Goal: Obtain resource: Obtain resource

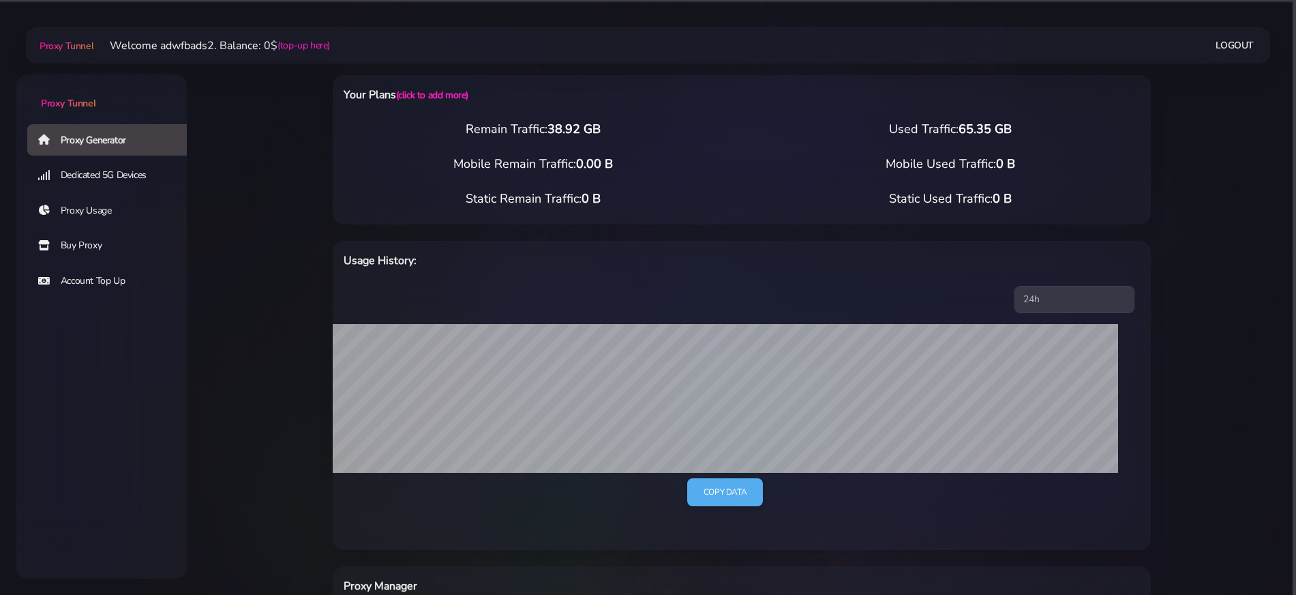
select select "ES"
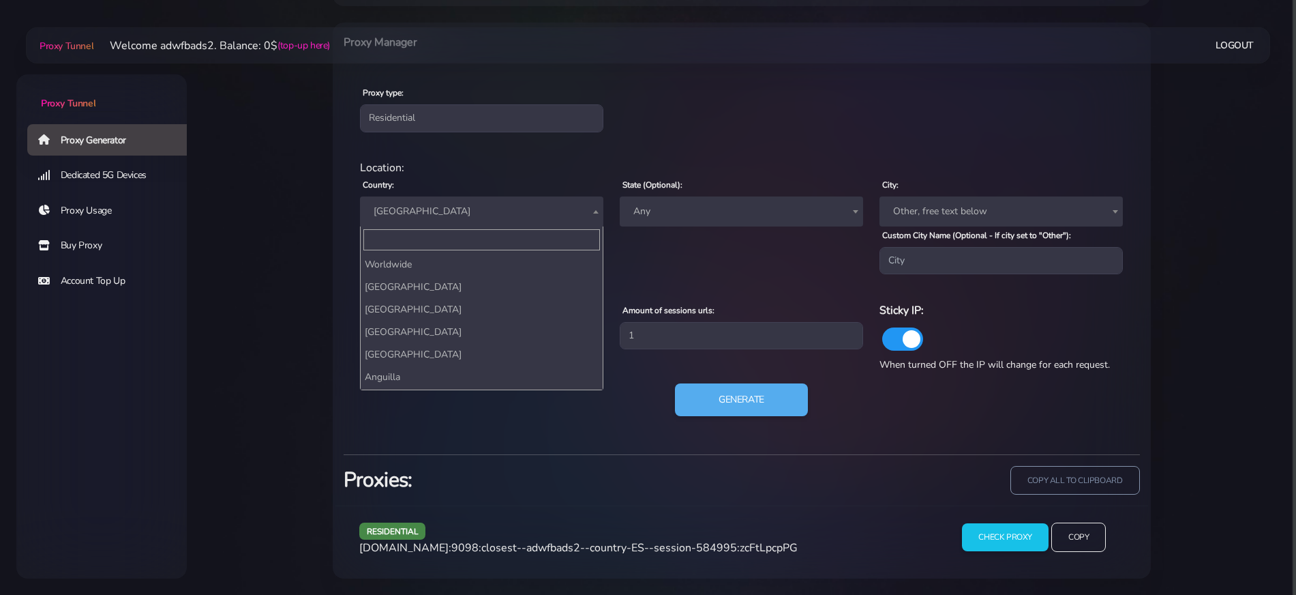
click at [404, 203] on span "[GEOGRAPHIC_DATA]" at bounding box center [481, 211] width 227 height 19
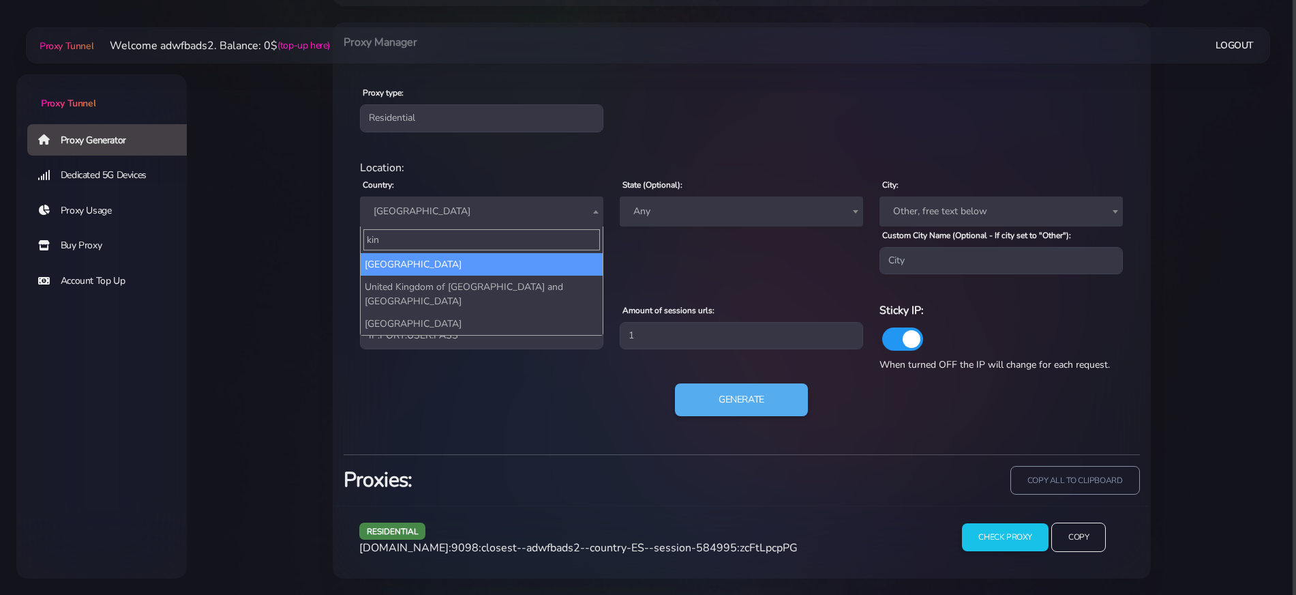
type input "king"
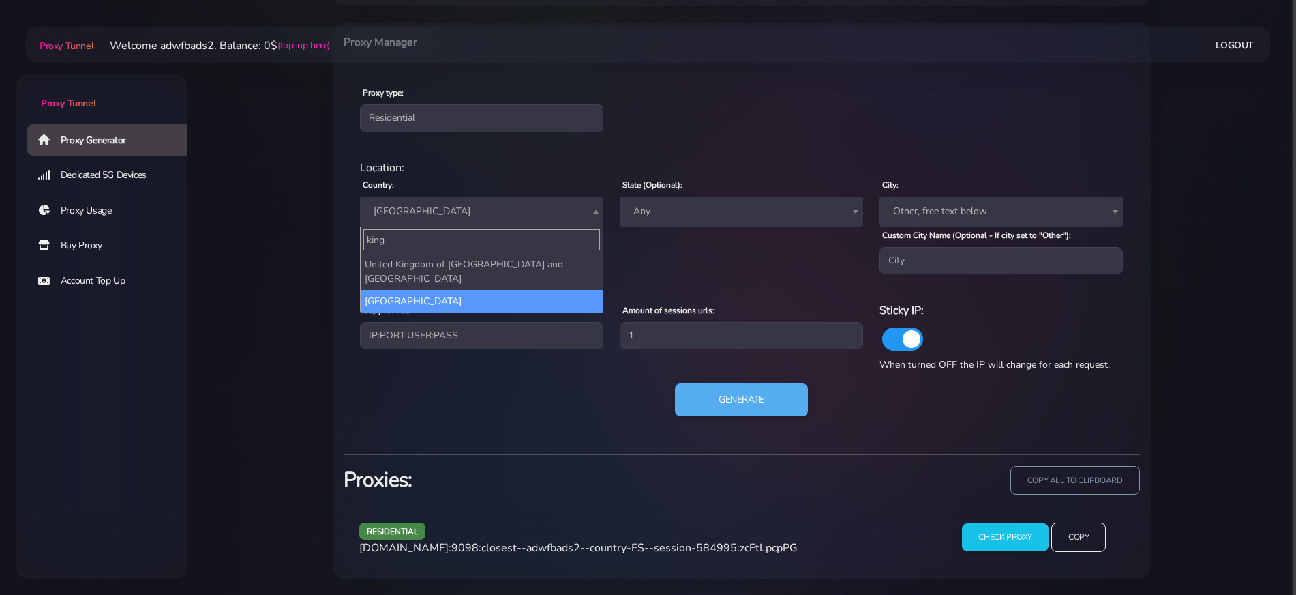
select select "UK"
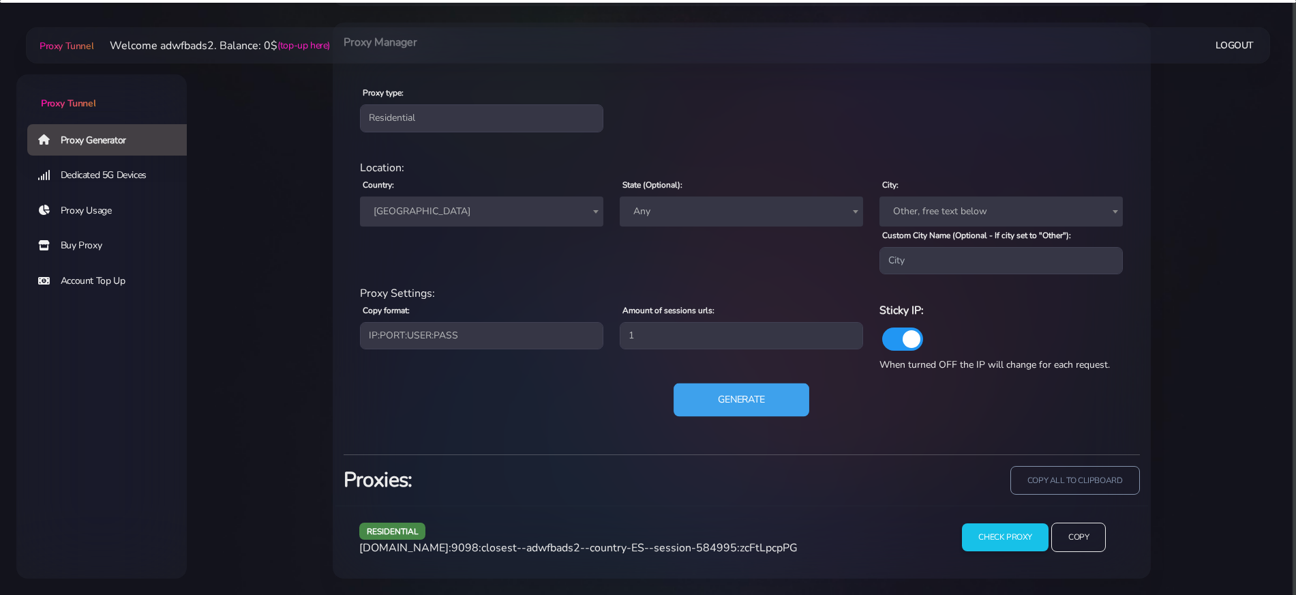
click at [756, 395] on button "Generate" at bounding box center [742, 399] width 136 height 33
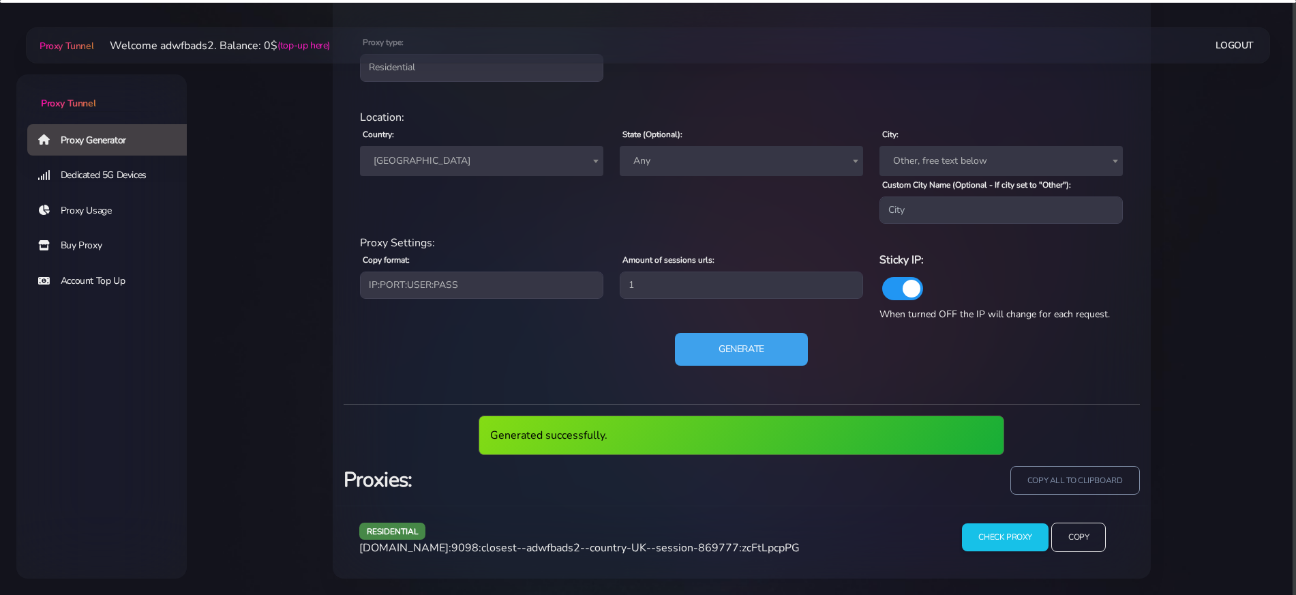
scroll to position [543, 0]
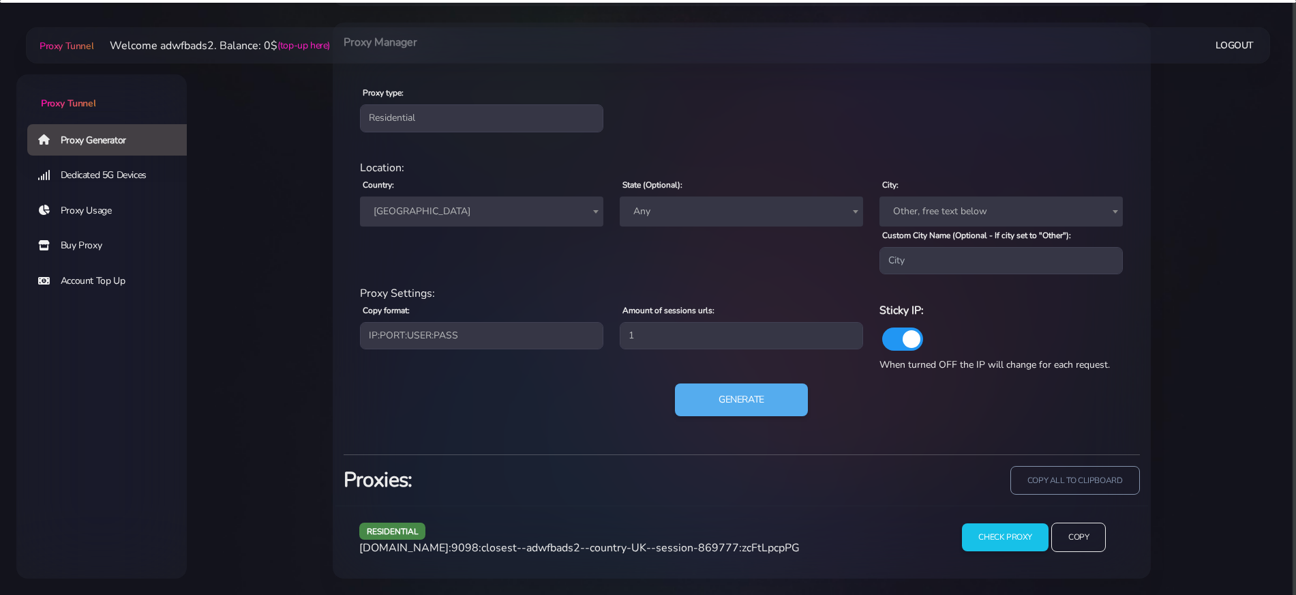
click at [597, 543] on span "agg.proxytunnel.io:9098:closest--adwfbads2--country-UK--session-869777:zcFtLpcp…" at bounding box center [579, 547] width 441 height 15
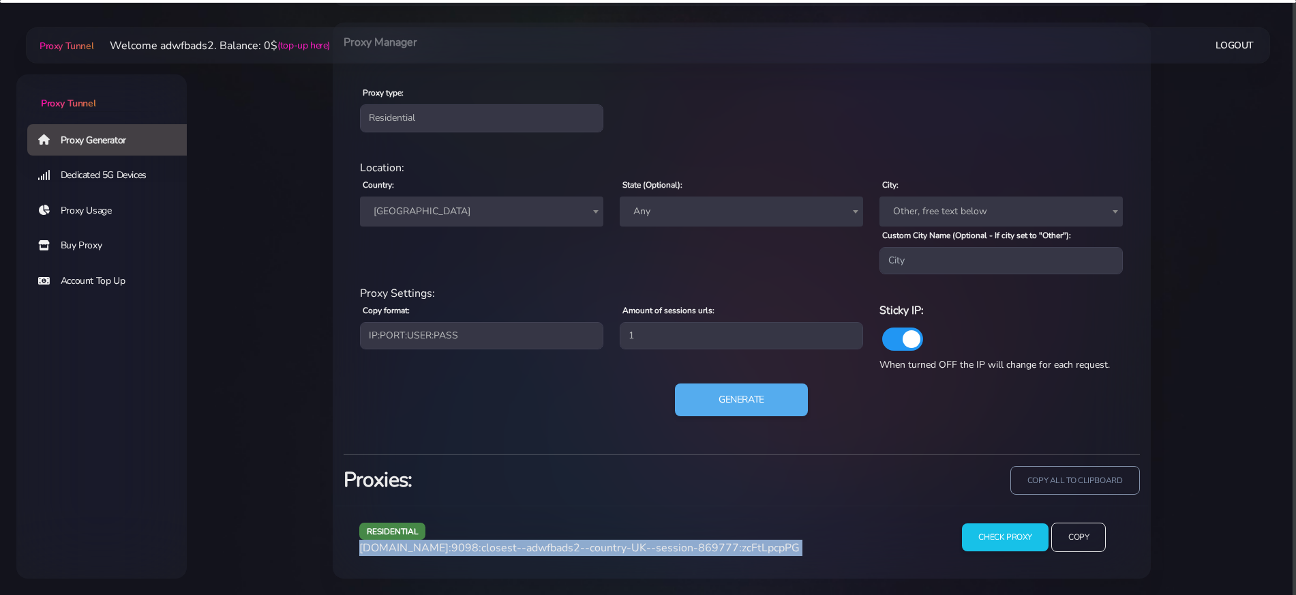
click at [597, 543] on span "agg.proxytunnel.io:9098:closest--adwfbads2--country-UK--session-869777:zcFtLpcp…" at bounding box center [579, 547] width 441 height 15
copy div "agg.proxytunnel.io:9098:closest--adwfbads2--country-UK--session-869777:zcFtLpcp…"
